Goal: Task Accomplishment & Management: Complete application form

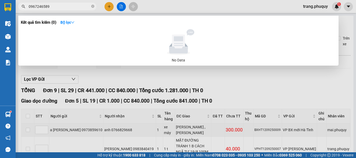
scroll to position [160, 0]
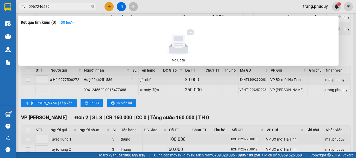
click at [153, 7] on div at bounding box center [178, 79] width 356 height 158
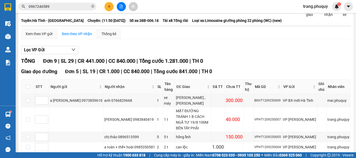
scroll to position [0, 0]
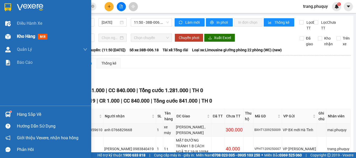
click at [13, 35] on div "Kho hàng mới" at bounding box center [45, 36] width 91 height 13
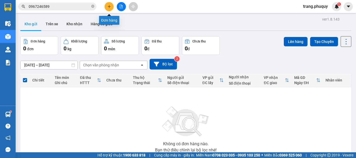
click at [110, 5] on icon "plus" at bounding box center [109, 7] width 4 height 4
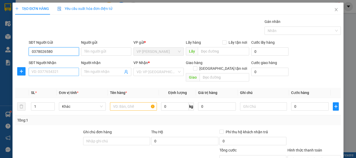
type input "0378026580"
click at [46, 73] on input "SĐT Người Nhận" at bounding box center [54, 72] width 50 height 8
type input "0918408235"
click at [104, 82] on div "Transit Pickup Surcharge Ids Transit Deliver Surcharge Ids Transit Deliver Surc…" at bounding box center [178, 112] width 326 height 186
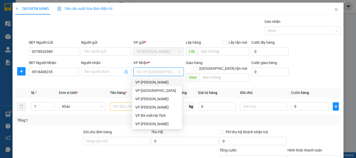
click at [137, 73] on input "search" at bounding box center [157, 72] width 40 height 8
click at [156, 107] on div "VP [PERSON_NAME]" at bounding box center [157, 108] width 44 height 6
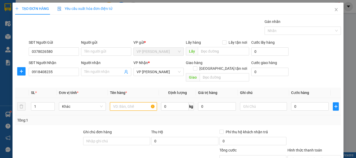
click at [121, 102] on input "text" at bounding box center [133, 106] width 47 height 8
click at [301, 102] on input "0" at bounding box center [310, 106] width 38 height 8
type input "3"
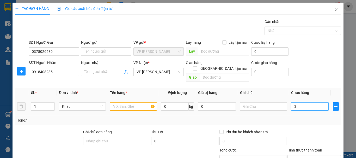
type input "30"
click at [305, 108] on td "30" at bounding box center [310, 106] width 42 height 17
type input "30.000"
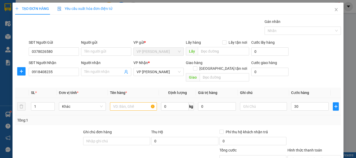
type input "30.000"
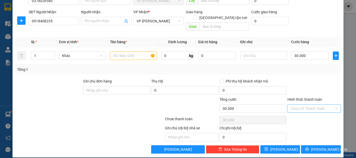
click at [294, 105] on input "Hình thức thanh toán" at bounding box center [313, 109] width 44 height 8
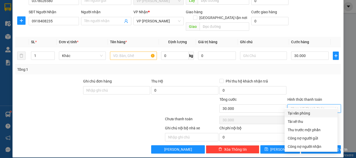
click at [296, 111] on div "Tại văn phòng" at bounding box center [311, 114] width 47 height 6
type input "0"
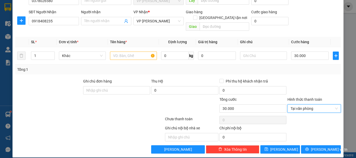
scroll to position [0, 0]
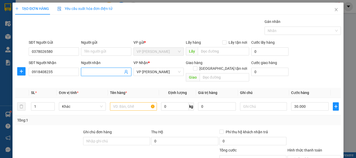
click at [101, 72] on input "Người nhận" at bounding box center [103, 72] width 39 height 6
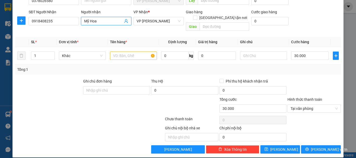
type input "Mỹ Hoa"
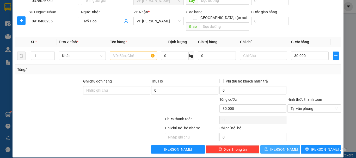
click at [276, 145] on button "[PERSON_NAME]" at bounding box center [280, 149] width 40 height 8
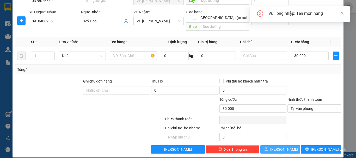
scroll to position [0, 0]
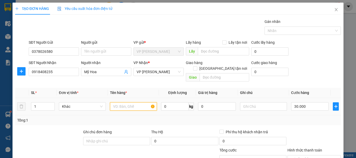
click at [124, 102] on input "text" at bounding box center [133, 106] width 47 height 8
type input "1 hộp"
drag, startPoint x: 186, startPoint y: 117, endPoint x: 239, endPoint y: 113, distance: 53.1
click at [187, 118] on div "Tổng: 1" at bounding box center [178, 121] width 322 height 6
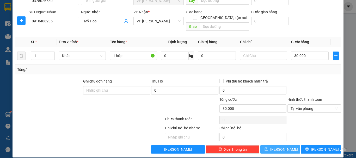
click at [272, 146] on button "[PERSON_NAME]" at bounding box center [280, 149] width 40 height 8
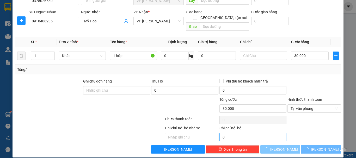
type input "0"
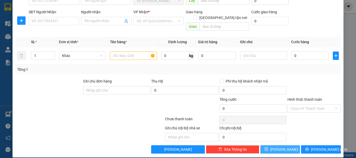
scroll to position [0, 0]
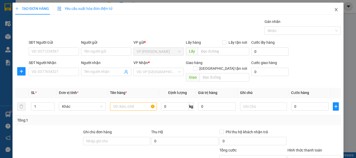
click at [334, 9] on icon "close" at bounding box center [336, 10] width 4 height 4
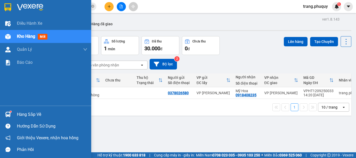
click at [10, 36] on img at bounding box center [7, 36] width 5 height 5
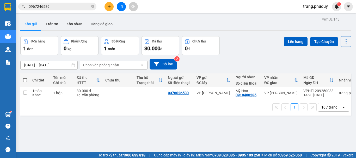
click at [252, 47] on div "Đơn hàng 1 đơn Khối lượng 0 kg Số lượng 1 món Đã thu 30.000 đ Chưa thu 0 đ Lên …" at bounding box center [185, 45] width 331 height 19
click at [319, 93] on icon at bounding box center [321, 93] width 4 height 4
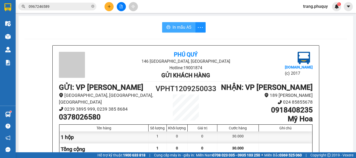
click at [184, 26] on span "In mẫu A5" at bounding box center [182, 27] width 19 height 7
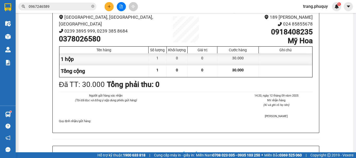
scroll to position [52, 0]
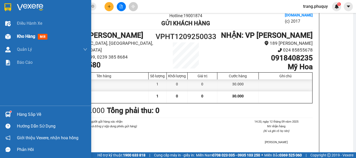
click at [7, 36] on img at bounding box center [7, 36] width 5 height 5
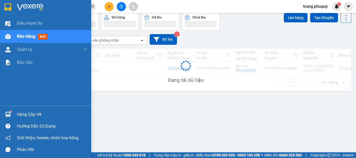
scroll to position [24, 0]
